Goal: Information Seeking & Learning: Learn about a topic

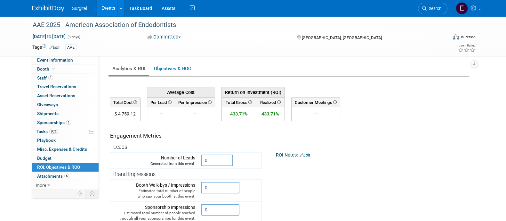
click at [108, 7] on link "Events" at bounding box center [108, 8] width 23 height 16
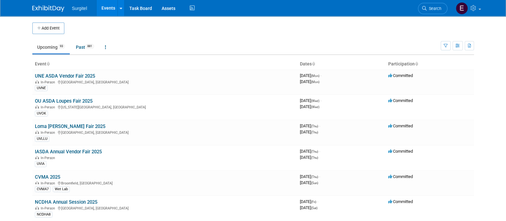
click at [437, 9] on span "Search" at bounding box center [434, 8] width 15 height 5
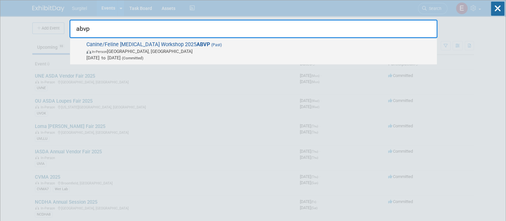
type input "abvp"
click at [168, 51] on span "In-Person [GEOGRAPHIC_DATA], [GEOGRAPHIC_DATA]" at bounding box center [259, 51] width 347 height 6
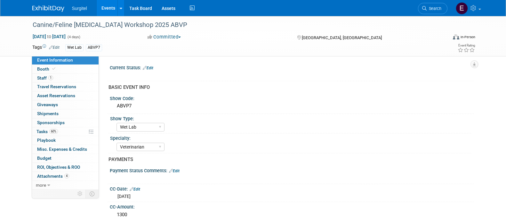
select select "Wet Lab"
select select "Veterinarian"
select select "Rewards - 12003"
select select "Yes"
select select "Undecided"
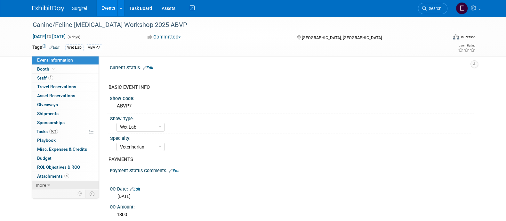
click at [42, 181] on link "more" at bounding box center [65, 185] width 67 height 9
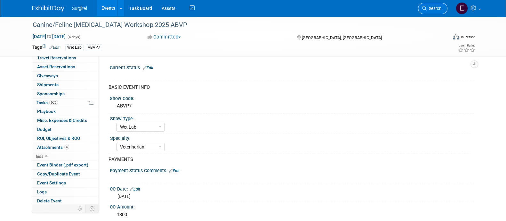
click at [429, 7] on span "Search" at bounding box center [434, 8] width 15 height 5
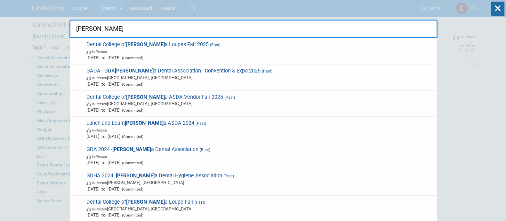
click at [334, 34] on input "georg" at bounding box center [253, 29] width 368 height 19
type input "g"
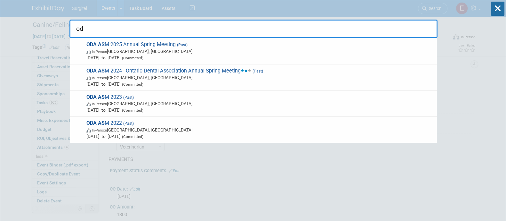
type input "o"
click at [103, 23] on input "text" at bounding box center [253, 29] width 368 height 19
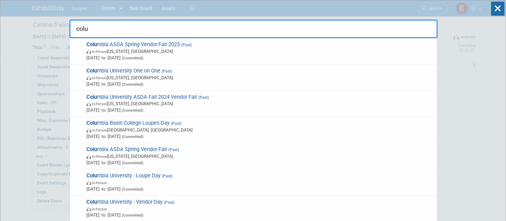
click at [252, 23] on input "colu" at bounding box center [253, 29] width 368 height 19
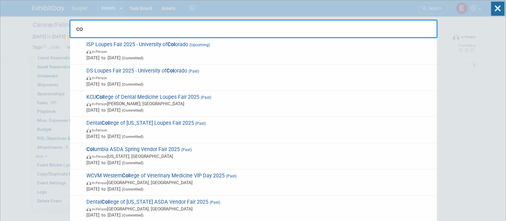
type input "c"
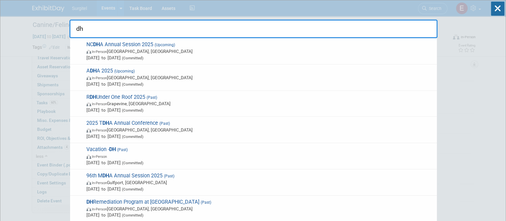
type input "d"
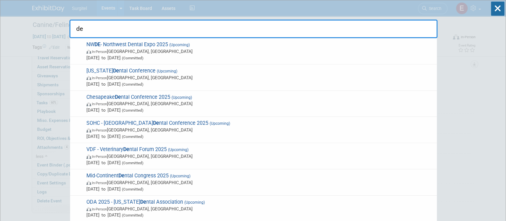
type input "d"
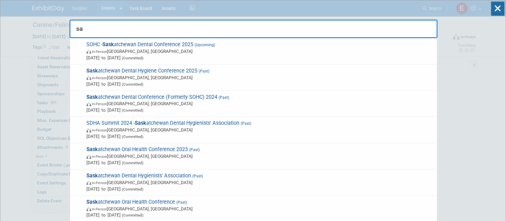
type input "s"
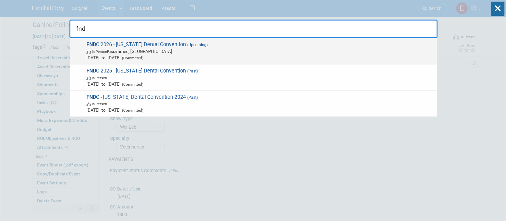
type input "fnd"
click at [290, 42] on span "FND C 2026 - Florida Dental Convention (Upcoming) In-Person Kissimmee, FL Jun 2…" at bounding box center [259, 51] width 349 height 20
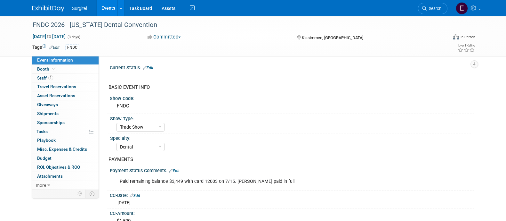
select select "Trade Show"
select select "Dental"
select select "Rewards - 12003"
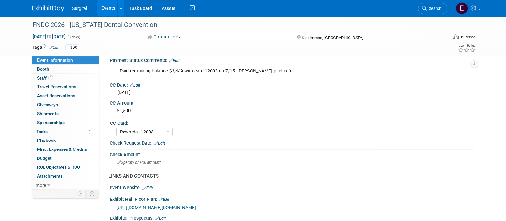
scroll to position [127, 0]
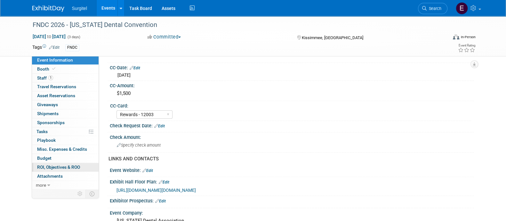
click at [62, 166] on span "ROI, Objectives & ROO 0" at bounding box center [58, 166] width 43 height 5
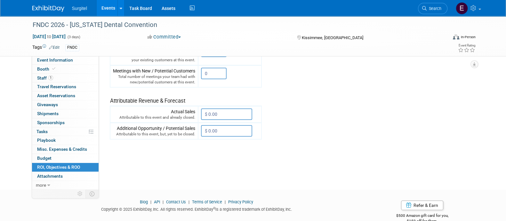
scroll to position [215, 0]
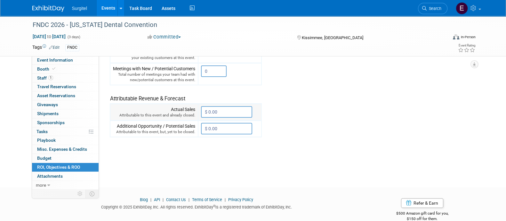
click at [239, 113] on input "$ 0.00" at bounding box center [226, 112] width 51 height 12
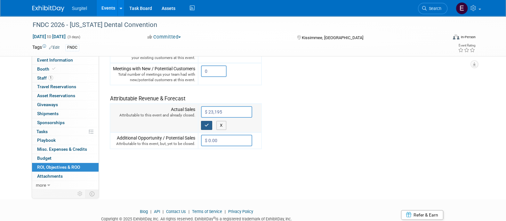
type input "$ 23,195.00"
click at [205, 123] on icon "button" at bounding box center [207, 125] width 4 height 4
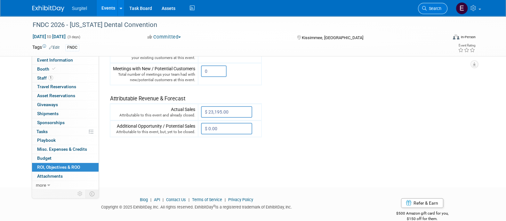
click at [427, 10] on span "Search" at bounding box center [434, 8] width 15 height 5
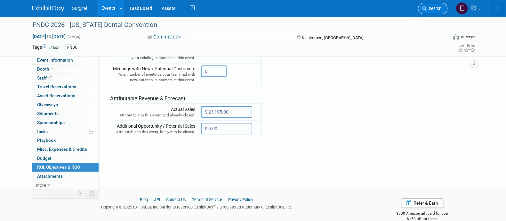
scroll to position [0, 0]
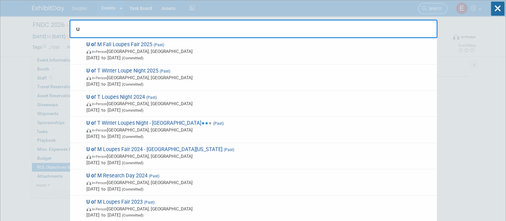
type input "u"
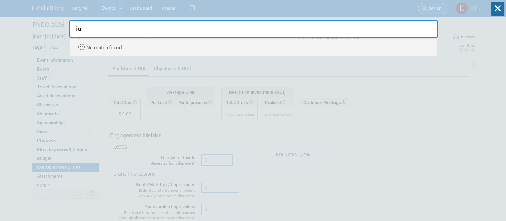
type input "i"
